Goal: Task Accomplishment & Management: Use online tool/utility

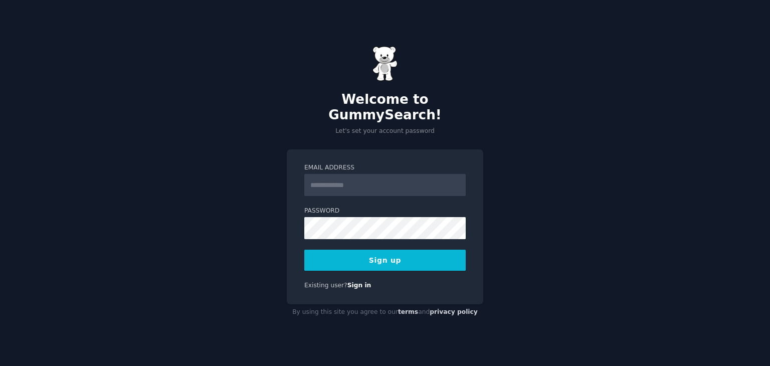
click at [331, 174] on input "Email Address" at bounding box center [384, 185] width 161 height 22
type input "**********"
click at [409, 250] on button "Sign up" at bounding box center [384, 260] width 161 height 21
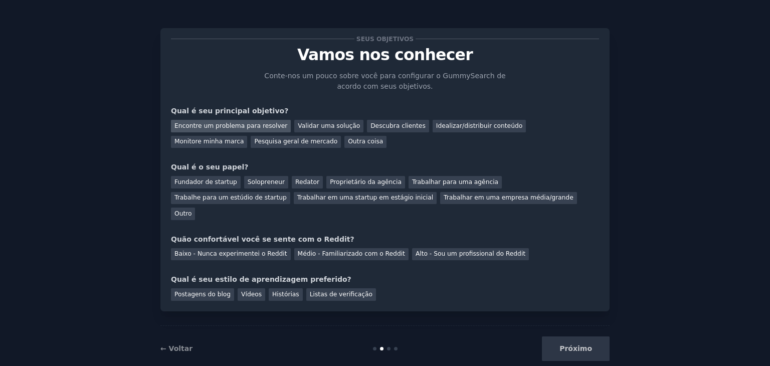
click at [234, 127] on font "Encontre um problema para resolver" at bounding box center [230, 125] width 113 height 7
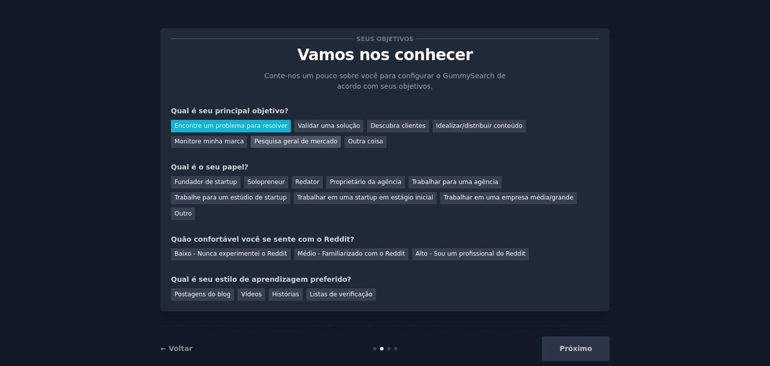
click at [254, 142] on font "Pesquisa geral de mercado" at bounding box center [295, 141] width 83 height 7
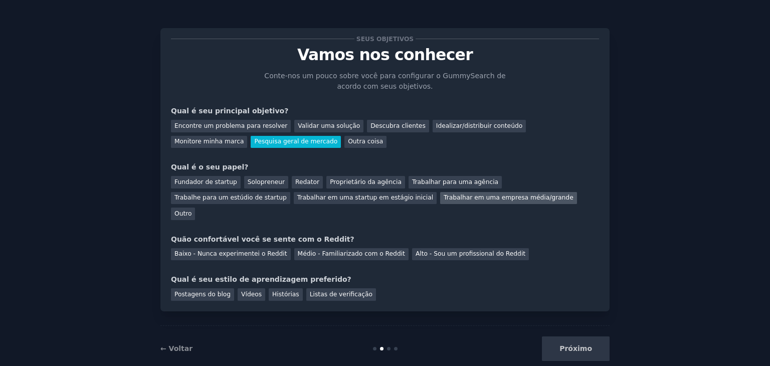
click at [444, 200] on font "Trabalhar em uma empresa média/grande" at bounding box center [509, 197] width 130 height 7
click at [226, 250] on font "Baixo - Nunca experimentei o Reddit" at bounding box center [230, 253] width 113 height 7
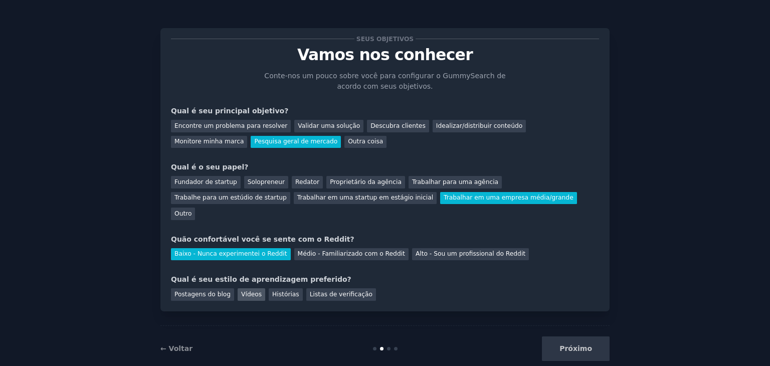
click at [245, 291] on font "Vídeos" at bounding box center [251, 294] width 21 height 7
drag, startPoint x: 201, startPoint y: 285, endPoint x: 196, endPoint y: 283, distance: 5.6
click at [196, 283] on div "Seus objetivos Vamos nos conhecer Conte-nos um pouco sobre você para configurar…" at bounding box center [384, 169] width 449 height 283
click at [196, 288] on div "Postagens do blog" at bounding box center [202, 294] width 63 height 13
click at [241, 291] on font "Vídeos" at bounding box center [251, 294] width 21 height 7
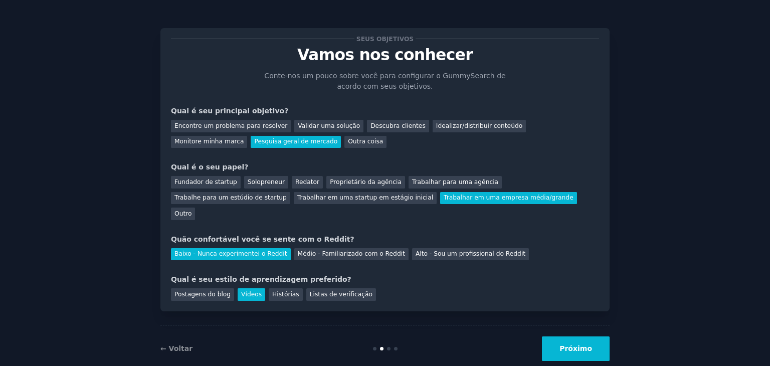
click at [572, 344] on font "Próximo" at bounding box center [576, 348] width 33 height 8
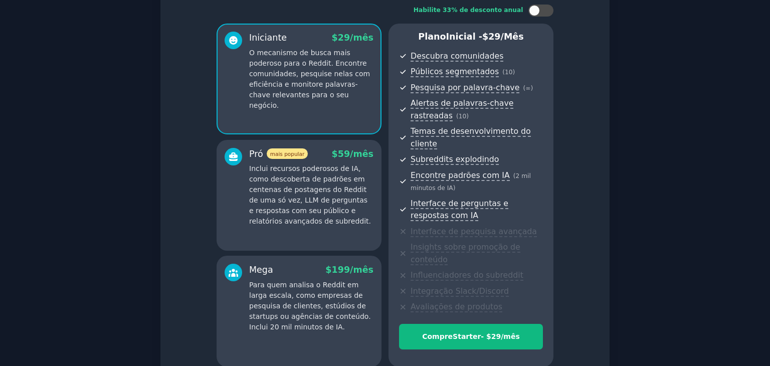
scroll to position [149, 0]
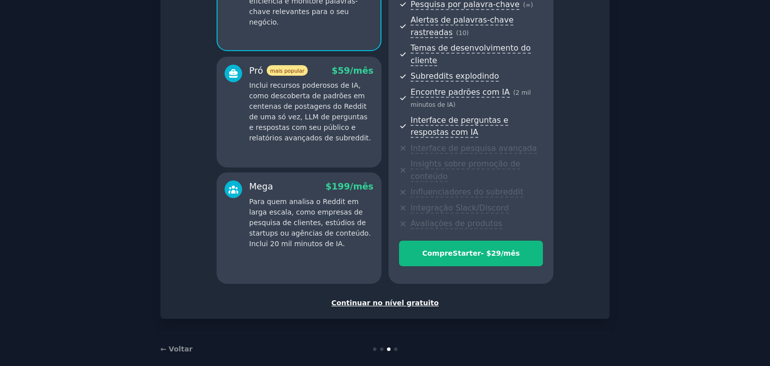
click at [366, 299] on font "Continuar no nível gratuito" at bounding box center [384, 303] width 107 height 8
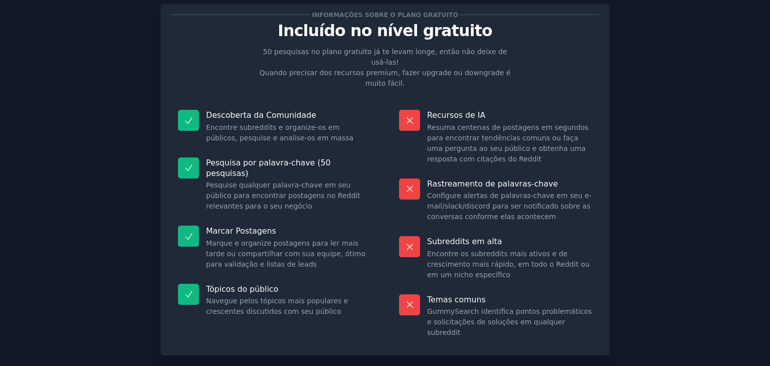
scroll to position [66, 0]
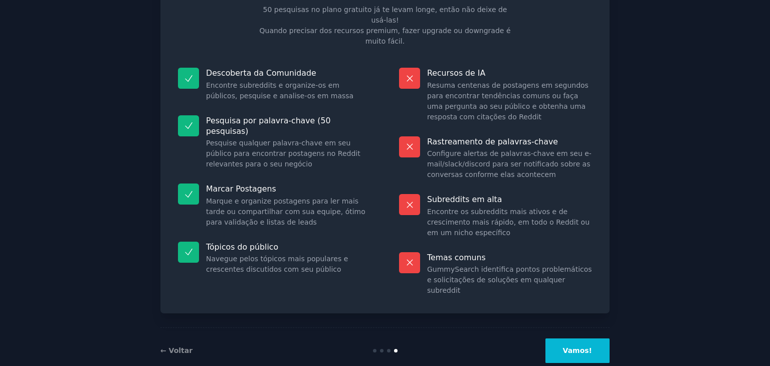
click at [583, 338] on button "Vamos!" at bounding box center [578, 350] width 64 height 25
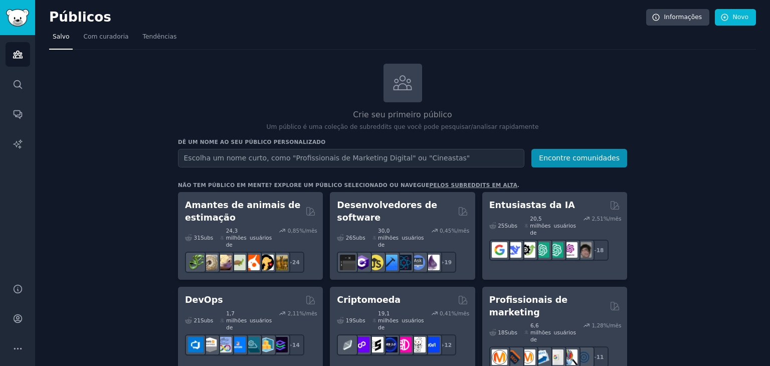
drag, startPoint x: 770, startPoint y: 75, endPoint x: 769, endPoint y: 83, distance: 7.6
click at [769, 83] on main "Públicos Informações Novo Salvo Com curadoria Tendências Crie seu primeiro públ…" at bounding box center [402, 183] width 735 height 366
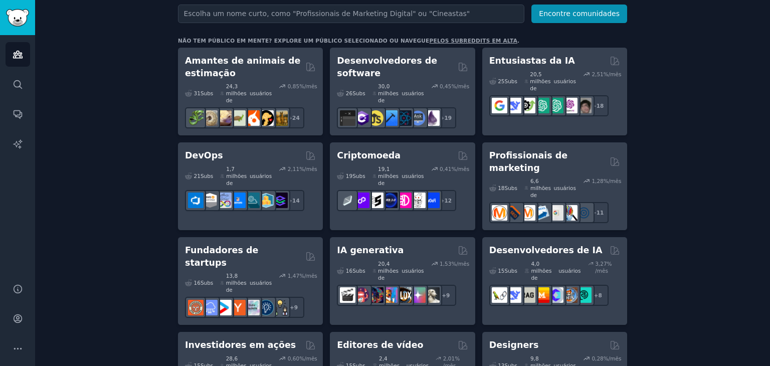
scroll to position [147, 0]
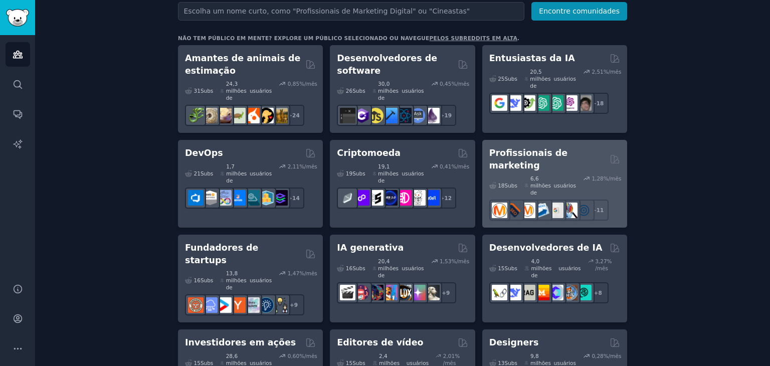
click at [566, 183] on font "usuários" at bounding box center [565, 186] width 22 height 6
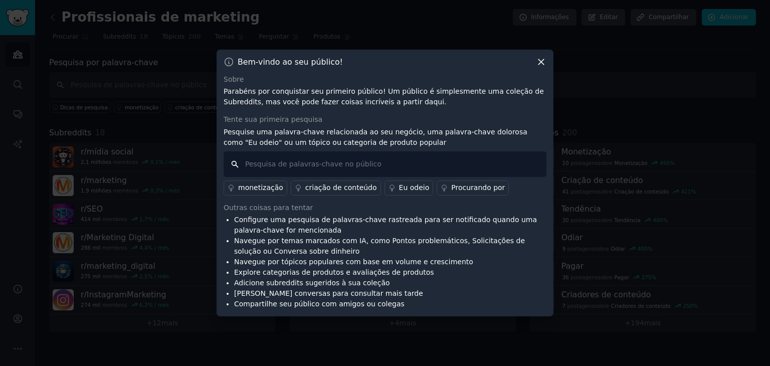
click at [444, 164] on input "text" at bounding box center [385, 164] width 323 height 26
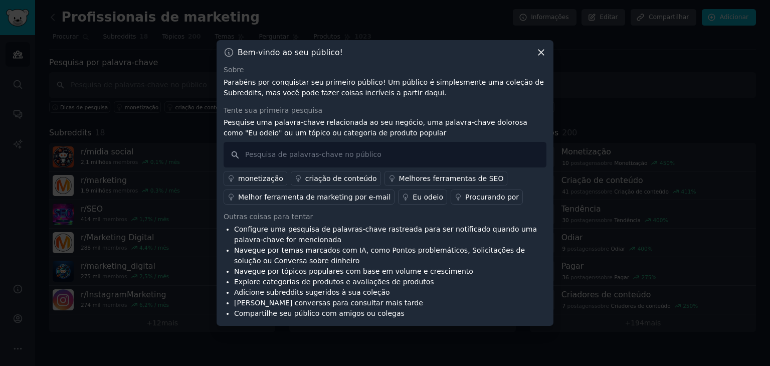
click at [322, 180] on font "criação de conteúdo" at bounding box center [341, 178] width 72 height 8
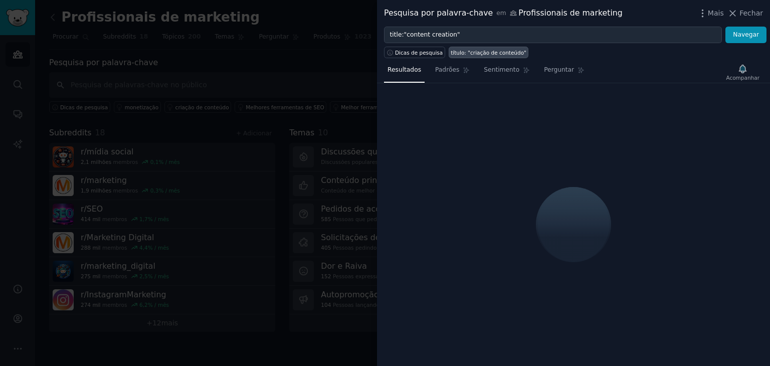
click at [263, 127] on div at bounding box center [385, 183] width 770 height 366
